Goal: Task Accomplishment & Management: Use online tool/utility

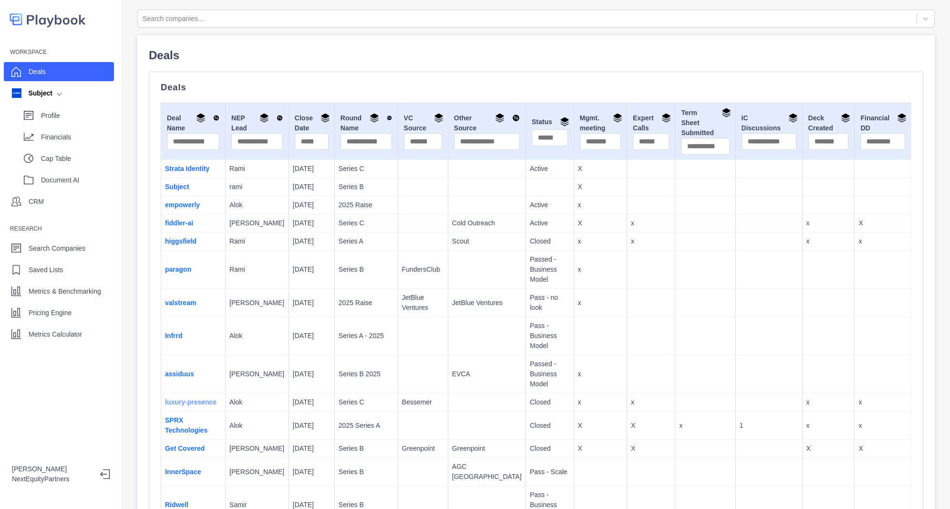
click at [209, 398] on link "luxury-presence" at bounding box center [191, 402] width 52 height 8
click at [73, 142] on p "Financials" at bounding box center [77, 137] width 73 height 10
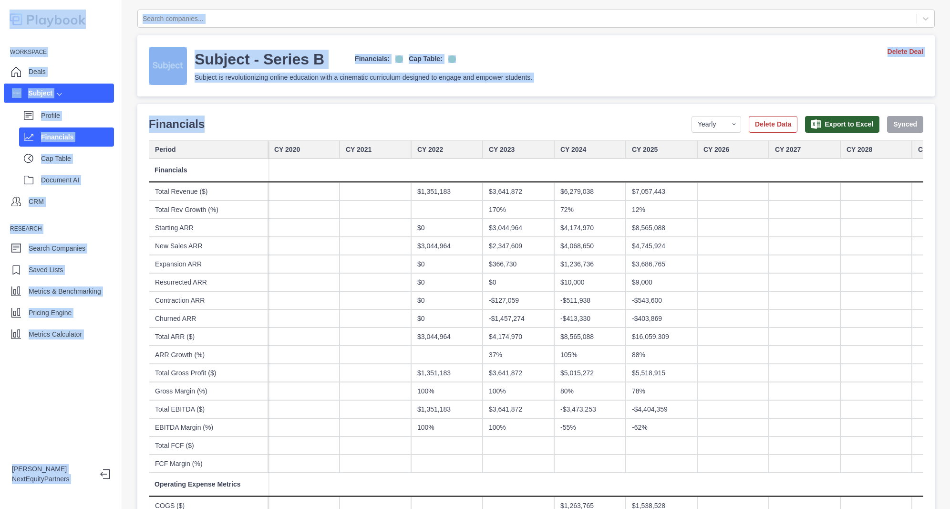
drag, startPoint x: 289, startPoint y: 130, endPoint x: 637, endPoint y: 334, distance: 404.1
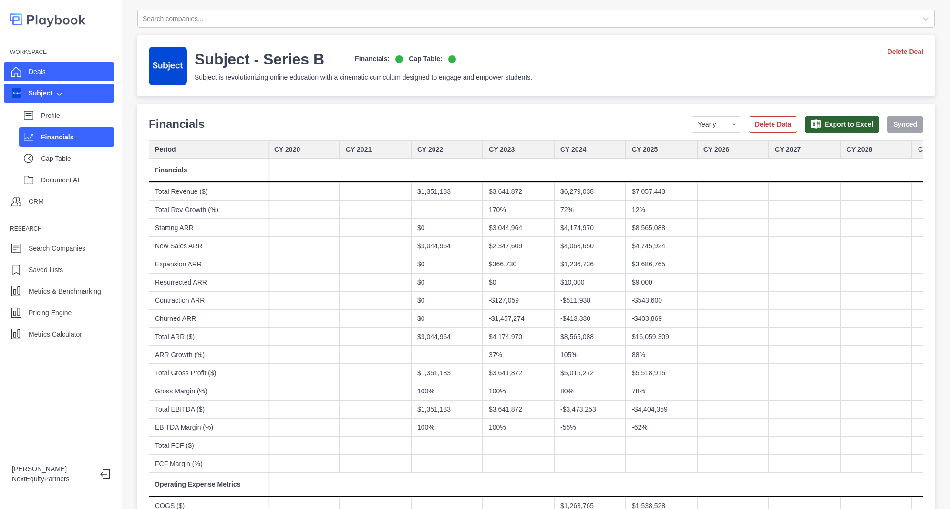
click at [54, 76] on div "Deals" at bounding box center [59, 71] width 110 height 19
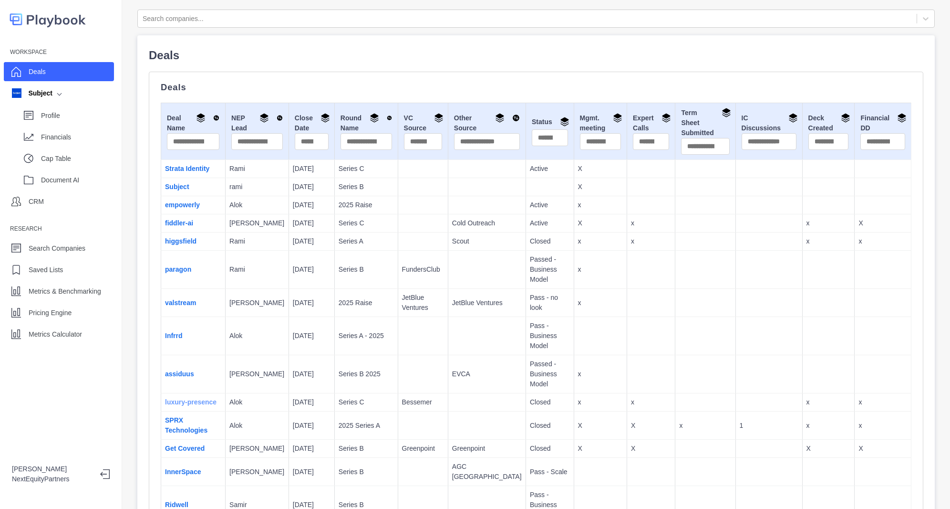
click at [188, 398] on link "luxury-presence" at bounding box center [191, 402] width 52 height 8
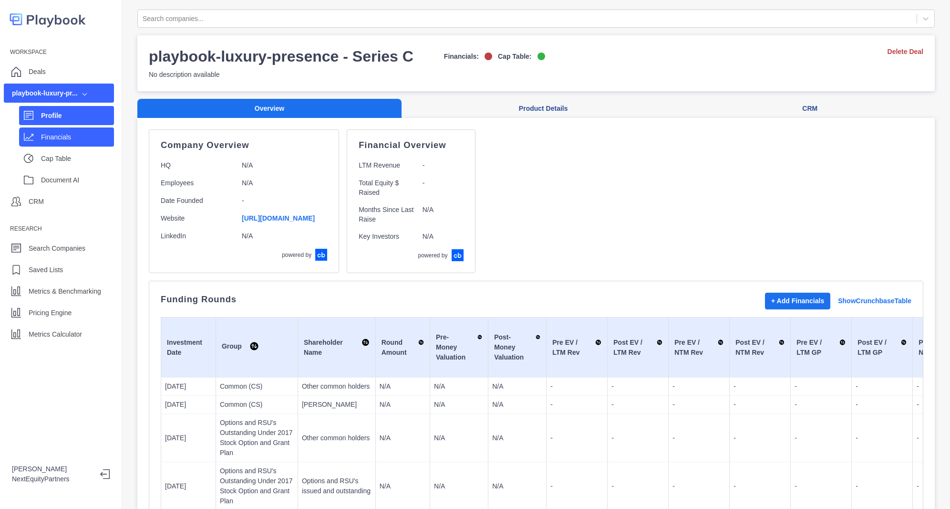
click at [64, 133] on p "Financials" at bounding box center [77, 137] width 73 height 10
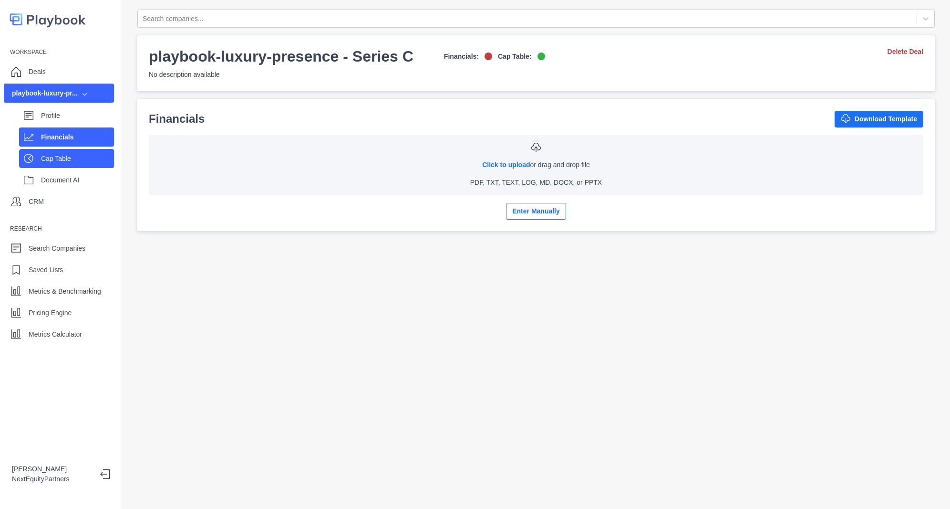
click at [66, 155] on p "Cap Table" at bounding box center [77, 159] width 73 height 10
select select "SHARE_HOLDER_TYPE_COMMON"
select select "SHARE_HOLDER_TYPE_OPTION"
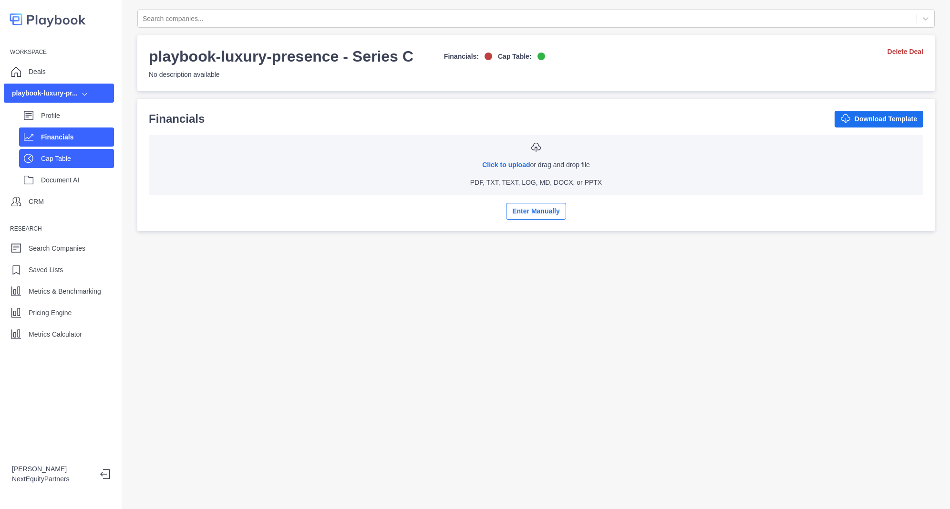
select select "SHARE_HOLDER_TYPE_OPTION"
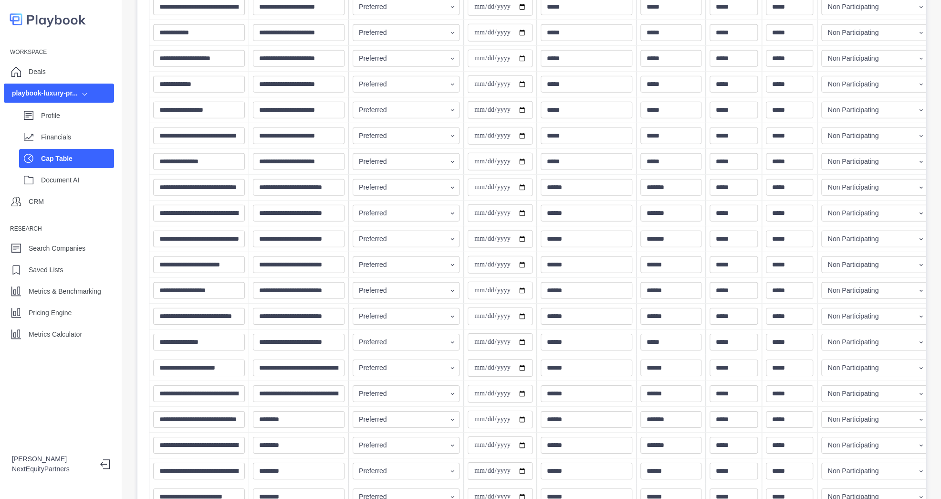
scroll to position [1831, 0]
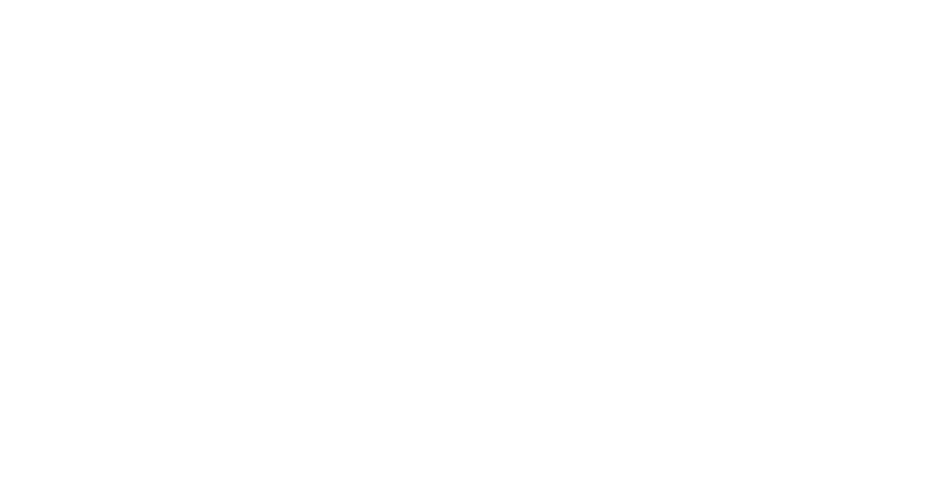
drag, startPoint x: 141, startPoint y: 44, endPoint x: 633, endPoint y: 261, distance: 537.0
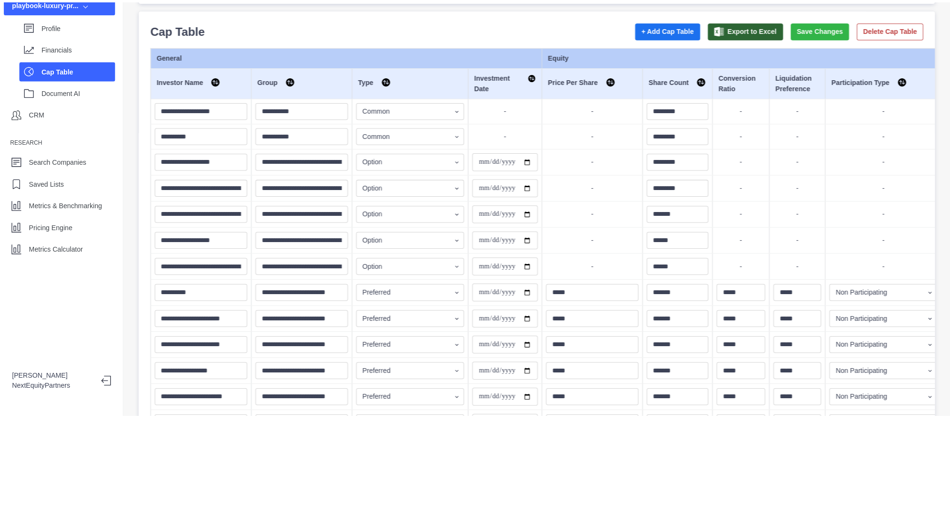
scroll to position [0, 0]
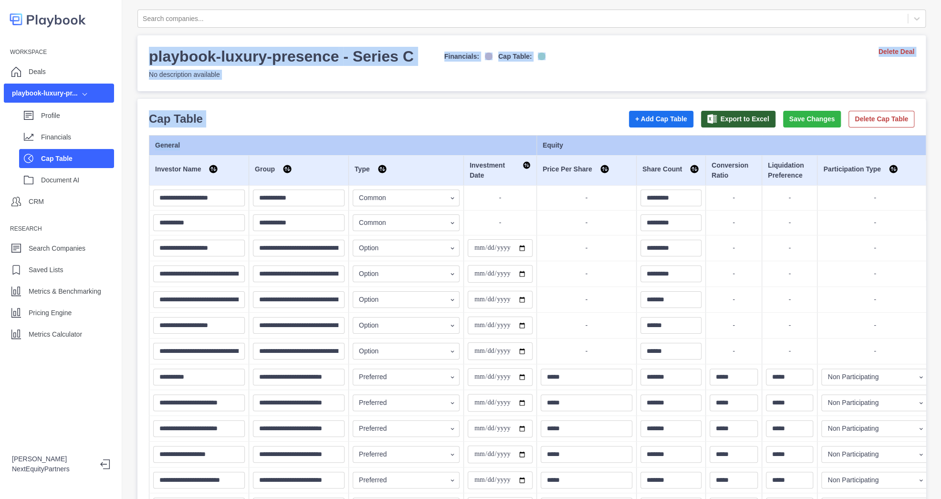
drag, startPoint x: 145, startPoint y: 34, endPoint x: 285, endPoint y: 138, distance: 174.2
click at [285, 138] on td "General" at bounding box center [342, 145] width 387 height 20
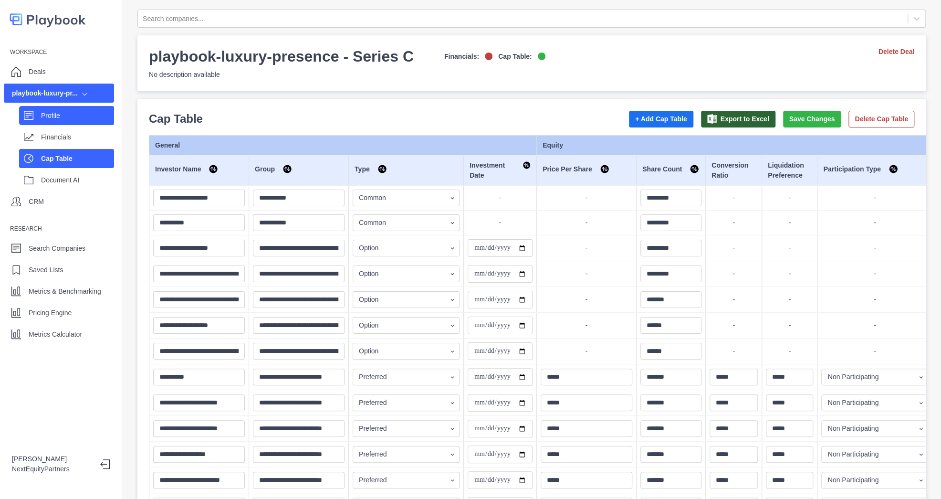
click at [76, 119] on p "Profile" at bounding box center [77, 116] width 73 height 10
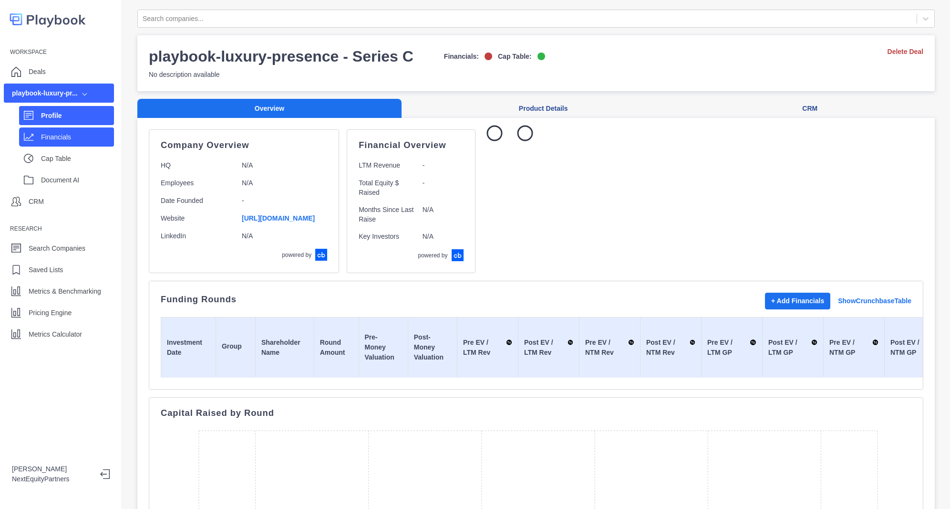
click at [77, 139] on p "Financials" at bounding box center [77, 137] width 73 height 10
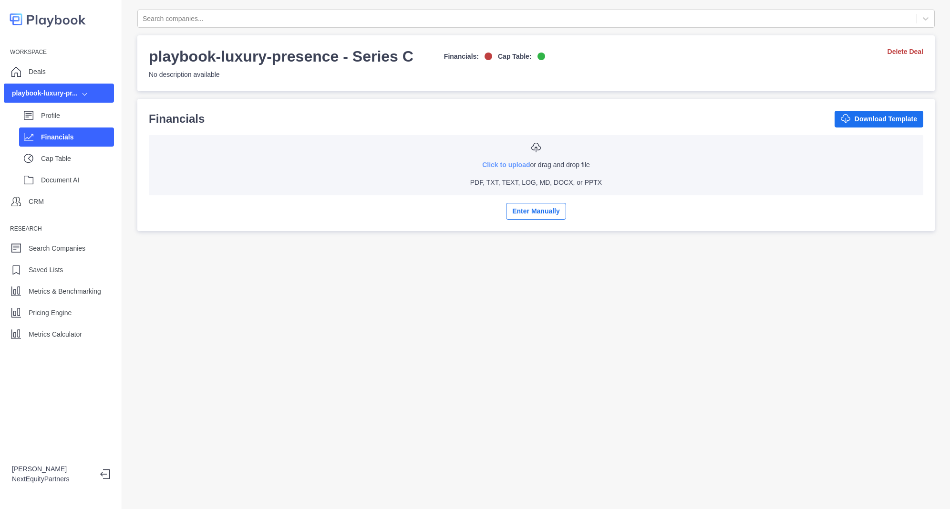
click at [499, 163] on link "Click to upload" at bounding box center [506, 165] width 48 height 8
type input "**********"
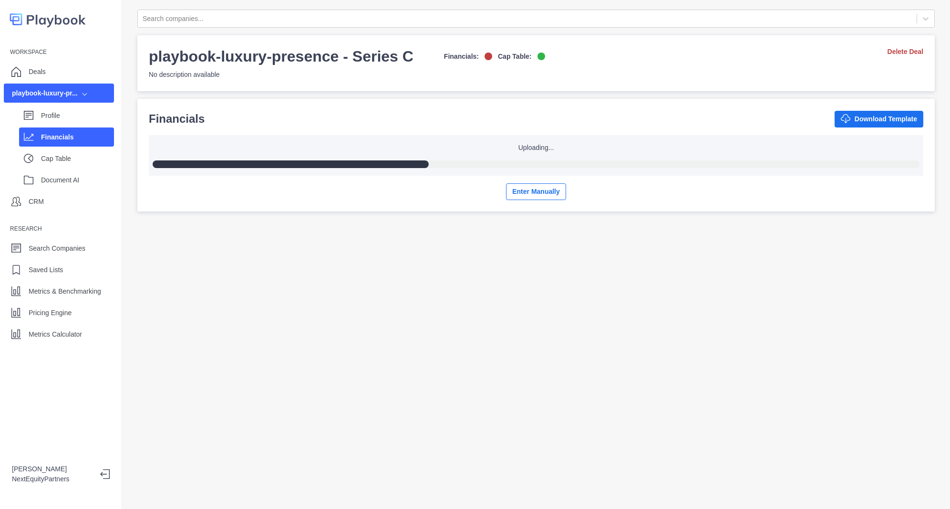
click at [480, 320] on div "Search companies... playbook-luxury-presence - Series C Financials: Cap Table: …" at bounding box center [536, 254] width 828 height 509
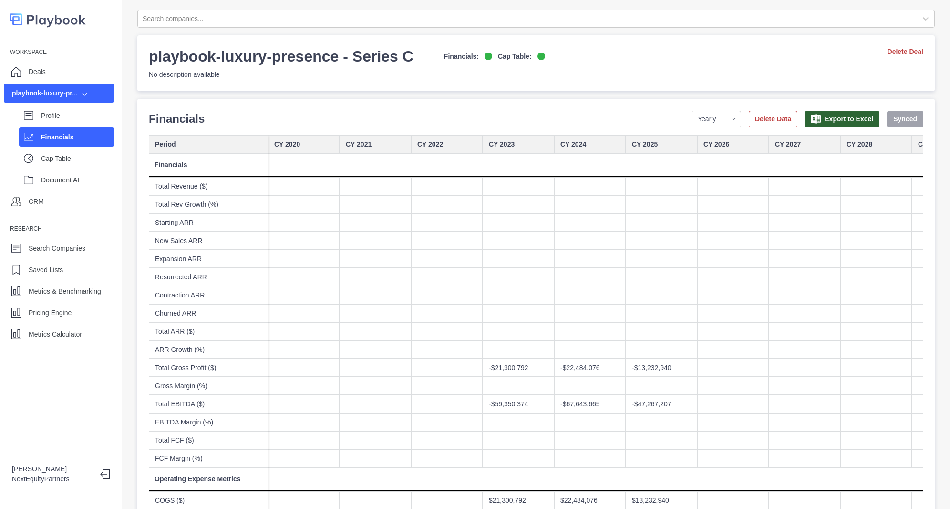
click at [290, 57] on h3 "playbook-luxury-presence - Series C" at bounding box center [281, 56] width 265 height 19
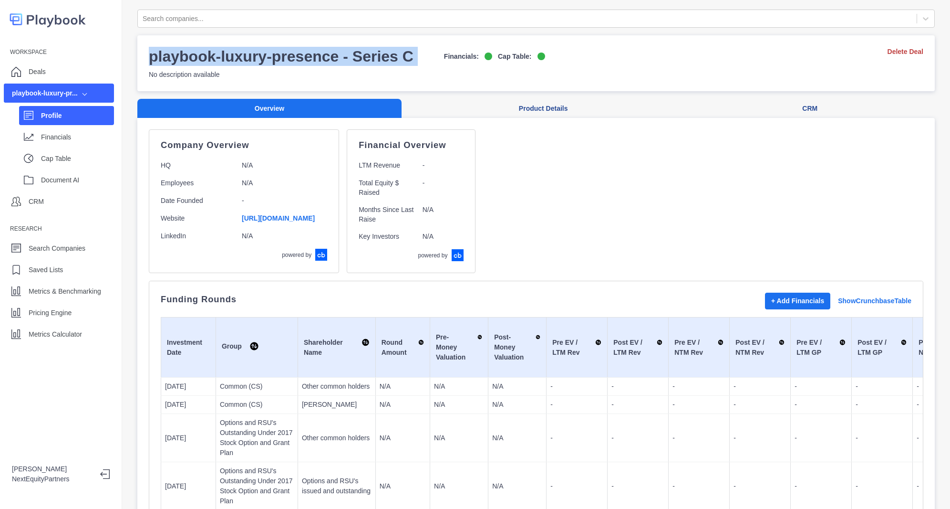
click at [290, 57] on h3 "playbook-luxury-presence - Series C" at bounding box center [281, 56] width 265 height 19
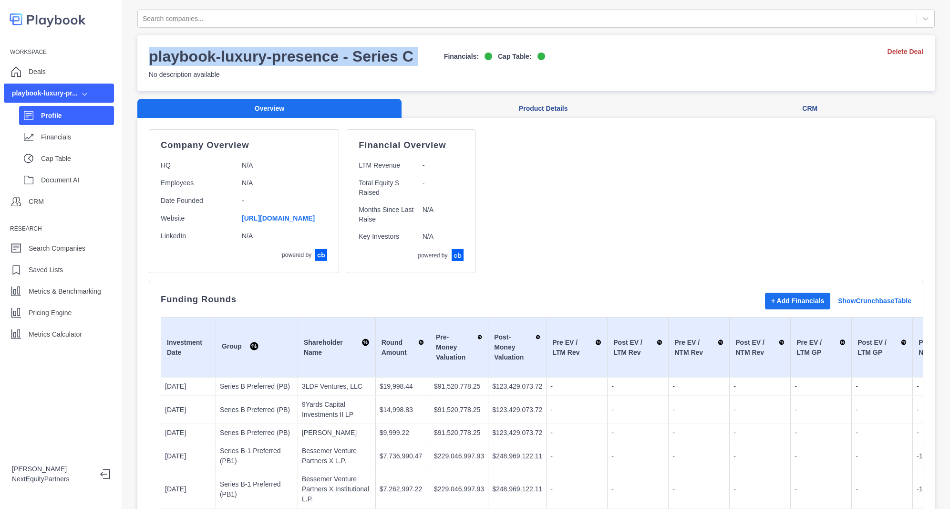
click at [290, 57] on h3 "playbook-luxury-presence - Series C" at bounding box center [281, 56] width 265 height 19
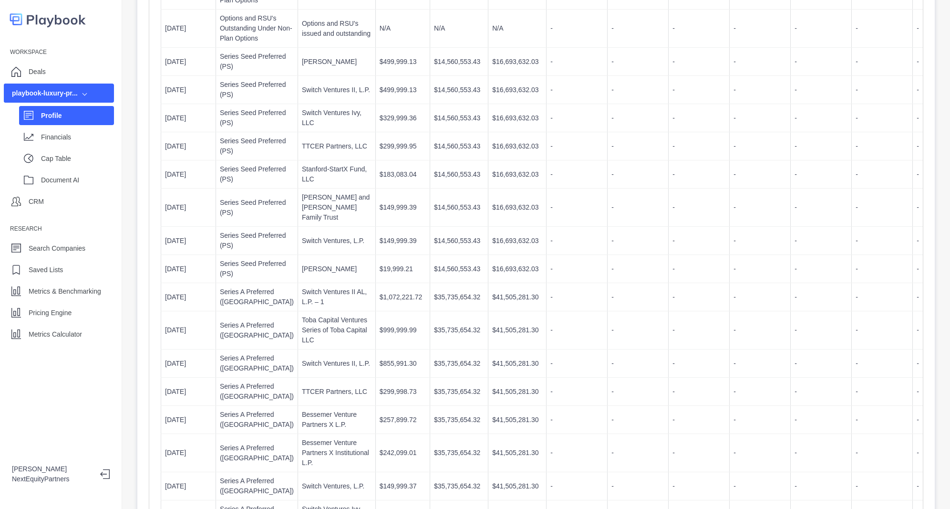
scroll to position [981, 0]
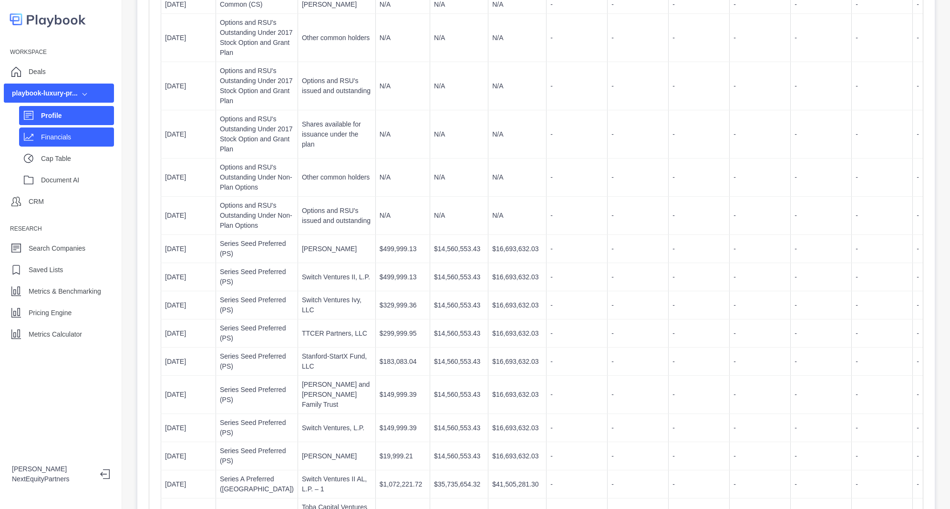
click at [91, 135] on p "Financials" at bounding box center [77, 137] width 73 height 10
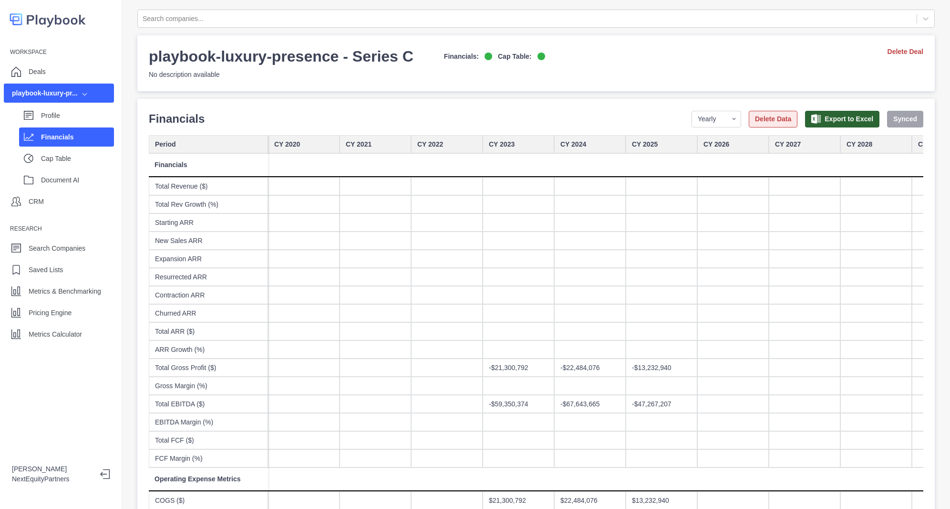
click at [764, 119] on button "Delete Data" at bounding box center [773, 119] width 49 height 17
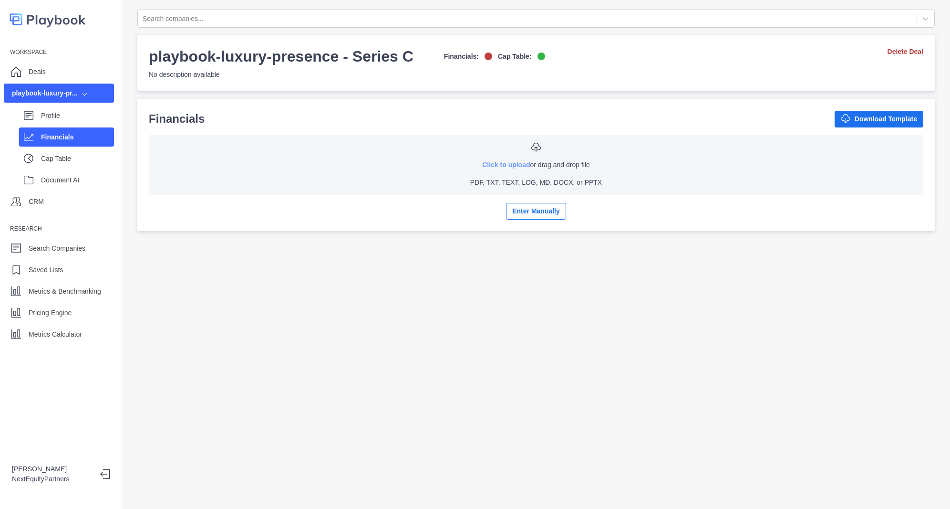
click at [500, 162] on link "Click to upload" at bounding box center [506, 165] width 48 height 8
type input "**********"
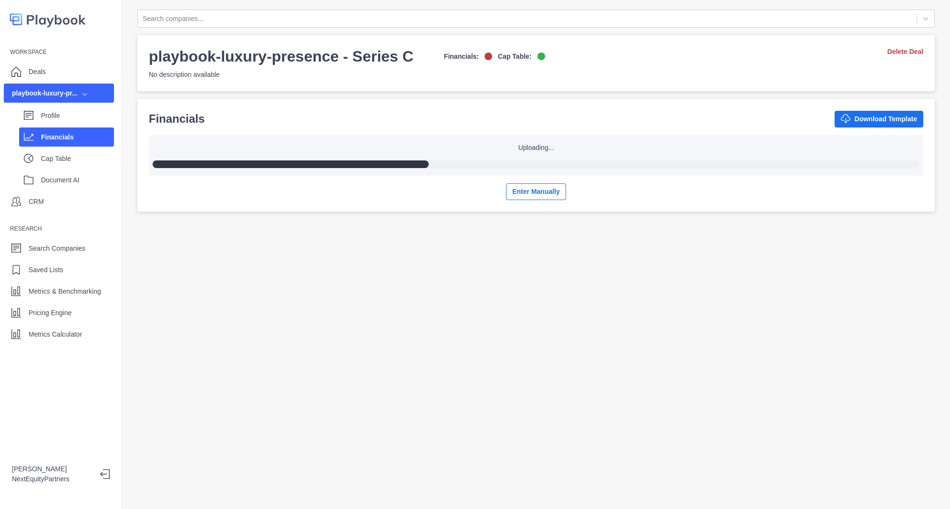
click at [514, 345] on div "Search companies... playbook-luxury-presence - Series C Financials: Cap Table: …" at bounding box center [536, 254] width 828 height 509
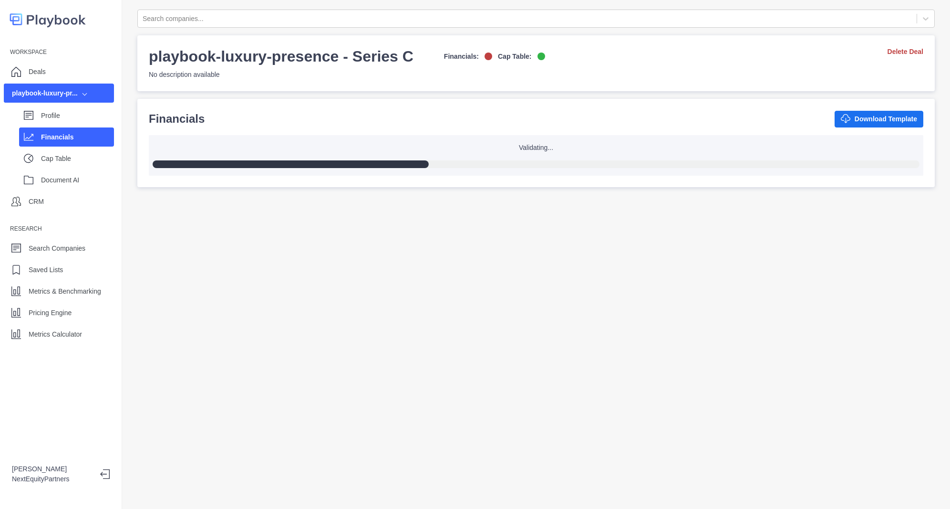
click at [359, 58] on h3 "playbook-luxury-presence - Series C" at bounding box center [281, 56] width 265 height 19
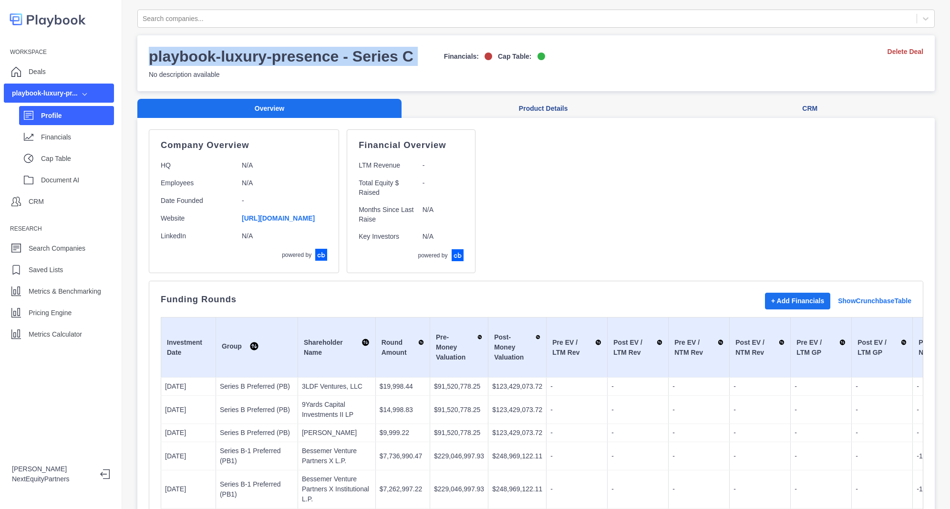
click at [359, 58] on h3 "playbook-luxury-presence - Series C" at bounding box center [281, 56] width 265 height 19
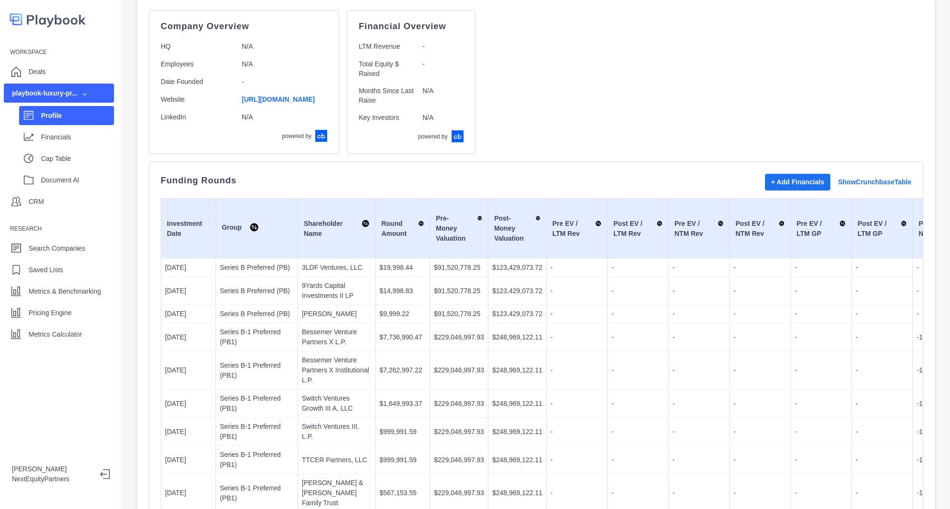
scroll to position [119, 0]
click at [49, 127] on div "Financials" at bounding box center [66, 136] width 95 height 19
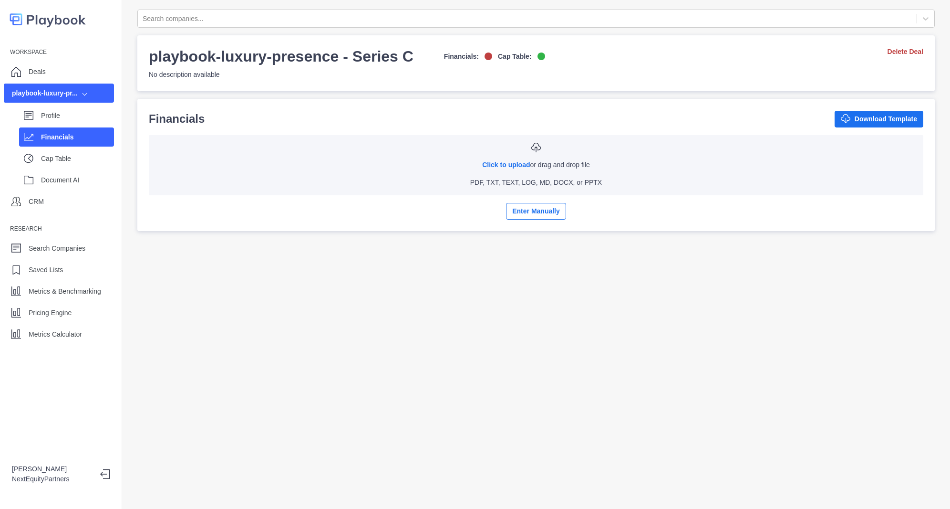
click at [495, 170] on div "Click to upload or drag and drop file PDF, TXT, TEXT, LOG, MD, DOCX, or PPTX" at bounding box center [535, 165] width 759 height 45
type input "**********"
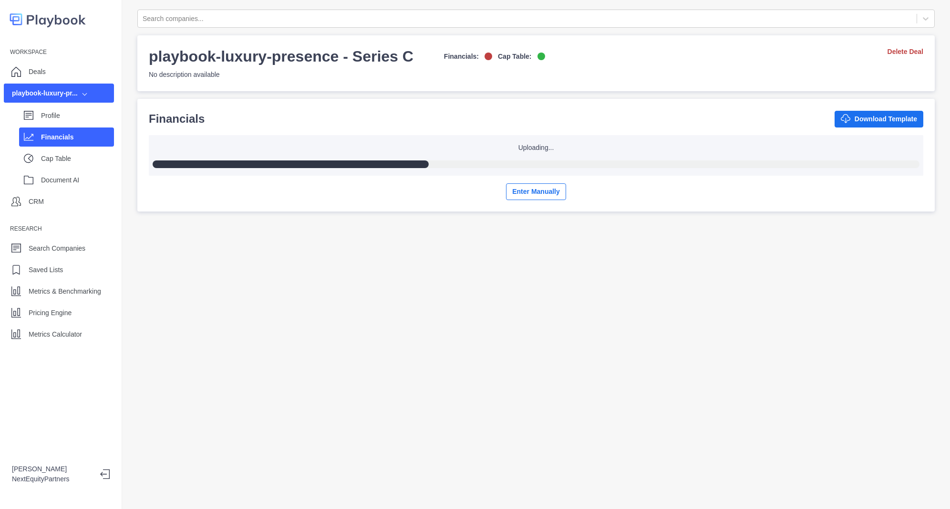
click at [392, 277] on div "Search companies... playbook-luxury-presence - Series C Financials: Cap Table: …" at bounding box center [536, 254] width 828 height 509
click at [432, 351] on div "Search companies... playbook-luxury-presence - Series C Financials: Cap Table: …" at bounding box center [536, 254] width 828 height 509
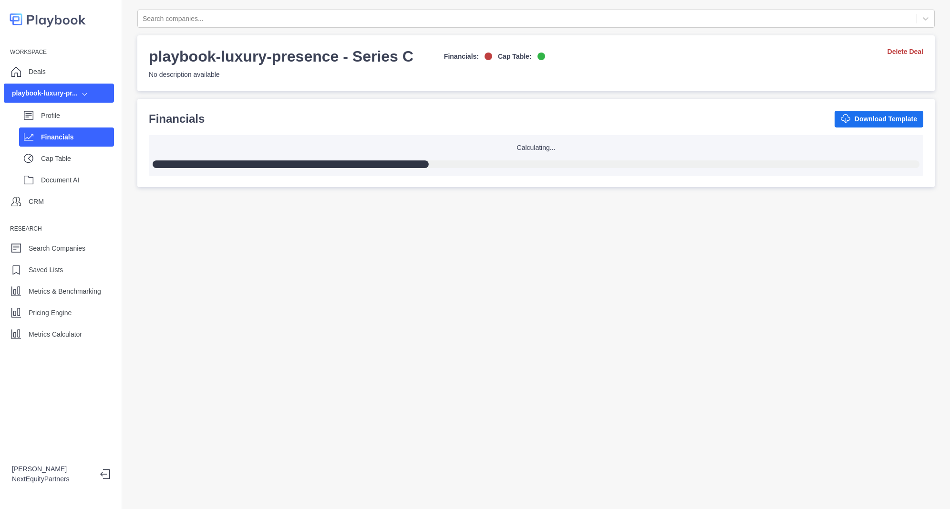
click at [421, 289] on div "Search companies... playbook-luxury-presence - Series C Financials: Cap Table: …" at bounding box center [536, 254] width 828 height 509
click at [64, 310] on p "Pricing Engine" at bounding box center [50, 313] width 43 height 10
